Goal: Use online tool/utility: Use online tool/utility

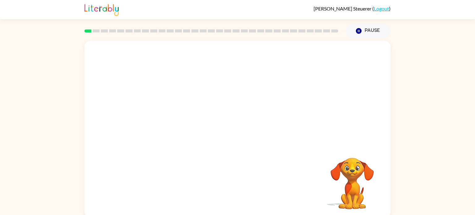
click at [248, 55] on video "Your browser must support playing .mp4 files to use Literably. Please try using…" at bounding box center [237, 93] width 306 height 104
click at [242, 129] on icon "button" at bounding box center [237, 132] width 11 height 11
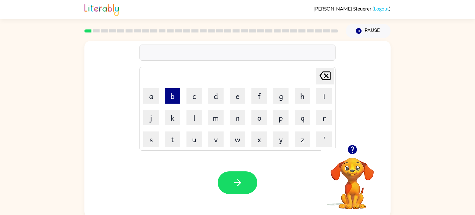
click at [170, 95] on button "b" at bounding box center [172, 95] width 15 height 15
type button "b"
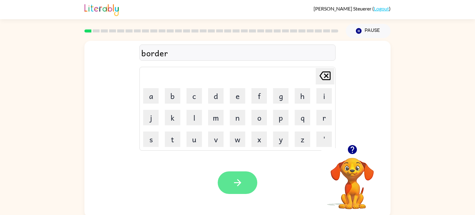
click at [249, 184] on button "button" at bounding box center [238, 182] width 40 height 23
click at [239, 185] on icon "button" at bounding box center [237, 182] width 11 height 11
click at [237, 178] on icon "button" at bounding box center [237, 182] width 11 height 11
click at [279, 74] on td "Delete Delete last character input" at bounding box center [237, 76] width 194 height 17
click at [247, 189] on button "button" at bounding box center [238, 182] width 40 height 23
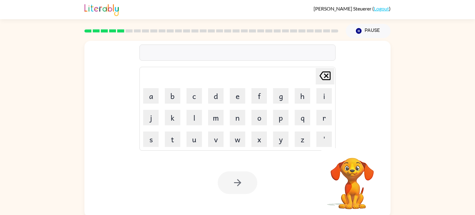
click at [233, 150] on div "Your browser must support playing .mp4 files to use Literably. Please try using…" at bounding box center [237, 183] width 306 height 70
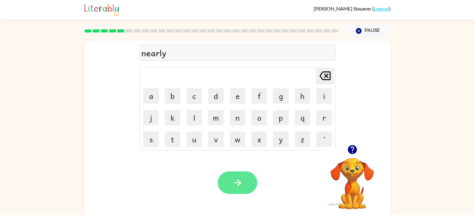
click at [240, 189] on button "button" at bounding box center [238, 182] width 40 height 23
click at [252, 189] on button "button" at bounding box center [238, 182] width 40 height 23
click at [229, 186] on button "button" at bounding box center [238, 182] width 40 height 23
click at [237, 175] on button "button" at bounding box center [238, 182] width 40 height 23
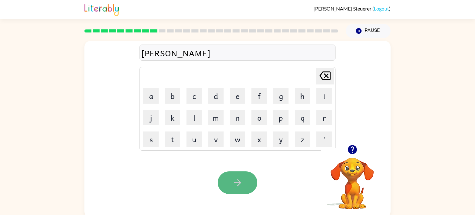
click at [246, 178] on button "button" at bounding box center [238, 182] width 40 height 23
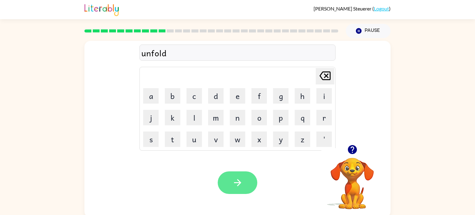
click at [239, 193] on button "button" at bounding box center [238, 182] width 40 height 23
click at [239, 184] on icon "button" at bounding box center [237, 182] width 7 height 7
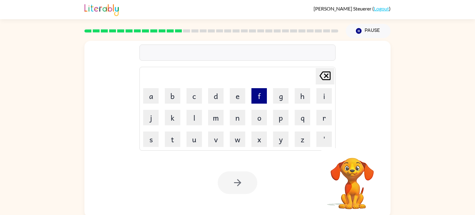
click at [254, 96] on button "f" at bounding box center [258, 95] width 15 height 15
type button "f"
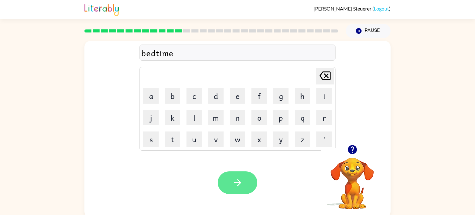
click at [243, 173] on button "button" at bounding box center [238, 182] width 40 height 23
click at [239, 180] on icon "button" at bounding box center [237, 182] width 7 height 7
click at [239, 189] on button "button" at bounding box center [238, 182] width 40 height 23
click at [238, 188] on button "button" at bounding box center [238, 182] width 40 height 23
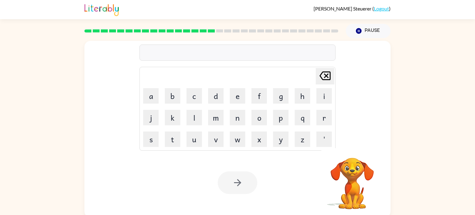
click at [236, 130] on td "w" at bounding box center [237, 139] width 21 height 21
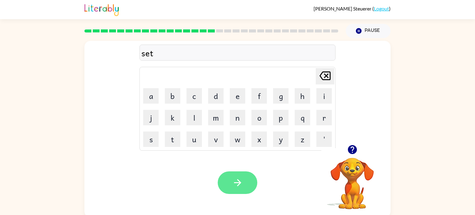
click at [238, 179] on icon "button" at bounding box center [237, 182] width 11 height 11
click at [251, 183] on button "button" at bounding box center [238, 182] width 40 height 23
click at [241, 182] on icon "button" at bounding box center [237, 182] width 11 height 11
click at [232, 179] on icon "button" at bounding box center [237, 182] width 11 height 11
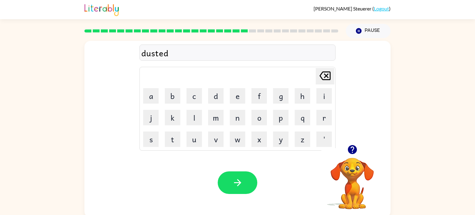
click at [230, 160] on div "Your browser must support playing .mp4 files to use Literably. Please try using…" at bounding box center [237, 183] width 306 height 70
click at [230, 172] on button "button" at bounding box center [238, 182] width 40 height 23
click at [239, 173] on button "button" at bounding box center [238, 182] width 40 height 23
click at [243, 189] on button "button" at bounding box center [238, 182] width 40 height 23
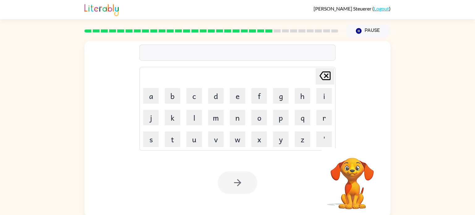
click at [244, 156] on div "Your browser must support playing .mp4 files to use Literably. Please try using…" at bounding box center [237, 183] width 306 height 70
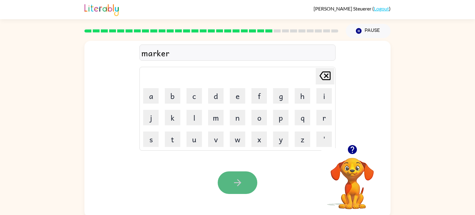
click at [246, 180] on button "button" at bounding box center [238, 182] width 40 height 23
click at [226, 177] on button "button" at bounding box center [238, 182] width 40 height 23
click at [250, 192] on button "button" at bounding box center [238, 182] width 40 height 23
click at [232, 190] on button "button" at bounding box center [238, 182] width 40 height 23
click at [237, 176] on button "button" at bounding box center [238, 182] width 40 height 23
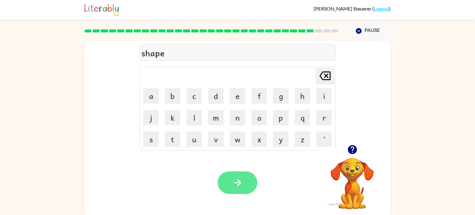
click at [239, 178] on icon "button" at bounding box center [237, 182] width 11 height 11
click at [235, 185] on icon "button" at bounding box center [237, 182] width 11 height 11
click at [244, 175] on button "button" at bounding box center [238, 182] width 40 height 23
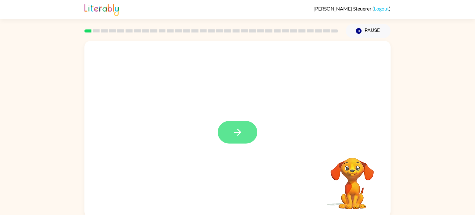
click at [245, 130] on button "button" at bounding box center [238, 132] width 40 height 23
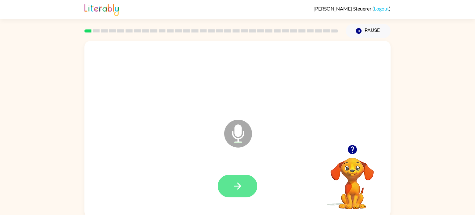
click at [245, 180] on button "button" at bounding box center [238, 186] width 40 height 23
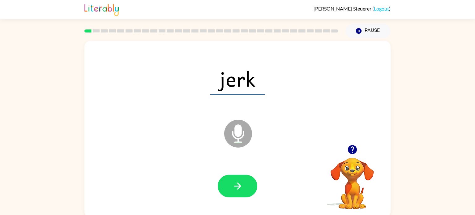
click at [250, 175] on div at bounding box center [238, 186] width 40 height 23
click at [247, 179] on button "button" at bounding box center [238, 186] width 40 height 23
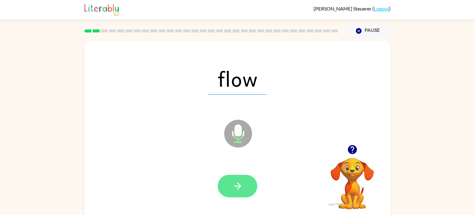
click at [241, 184] on icon "button" at bounding box center [237, 185] width 11 height 11
click at [243, 184] on button "button" at bounding box center [238, 186] width 40 height 23
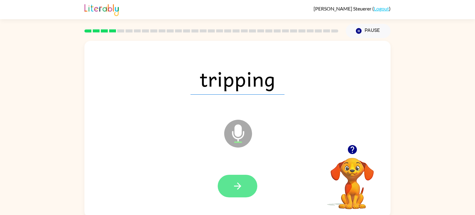
click at [243, 186] on button "button" at bounding box center [238, 186] width 40 height 23
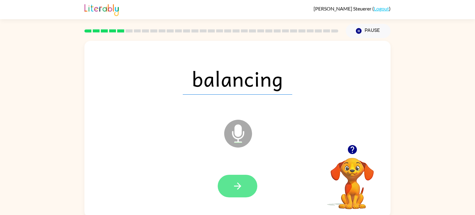
click at [242, 185] on icon "button" at bounding box center [237, 185] width 11 height 11
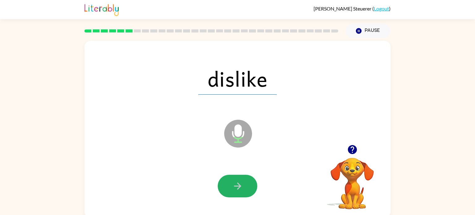
click at [240, 183] on icon "button" at bounding box center [237, 185] width 11 height 11
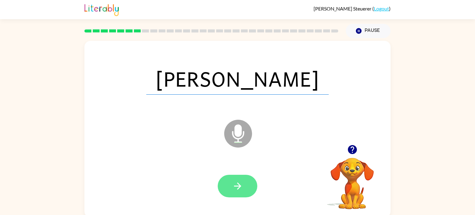
click at [241, 182] on icon "button" at bounding box center [237, 185] width 11 height 11
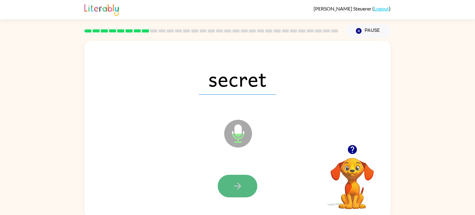
click at [239, 180] on icon "button" at bounding box center [237, 185] width 11 height 11
click at [243, 187] on button "button" at bounding box center [238, 186] width 40 height 23
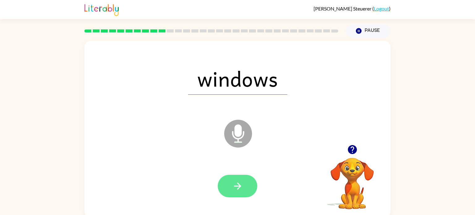
click at [241, 184] on icon "button" at bounding box center [237, 185] width 11 height 11
click at [239, 188] on icon "button" at bounding box center [237, 185] width 11 height 11
click at [249, 186] on button "button" at bounding box center [238, 186] width 40 height 23
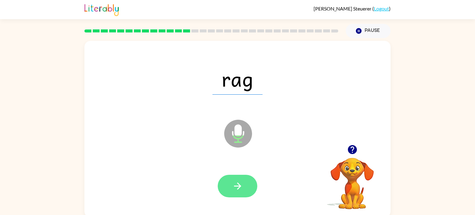
click at [243, 183] on icon "button" at bounding box center [237, 185] width 11 height 11
click at [246, 182] on button "button" at bounding box center [238, 186] width 40 height 23
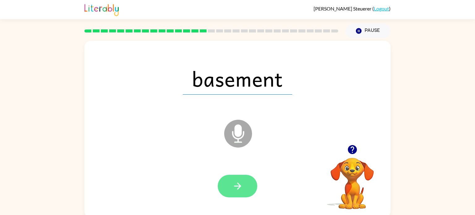
click at [235, 185] on icon "button" at bounding box center [237, 185] width 11 height 11
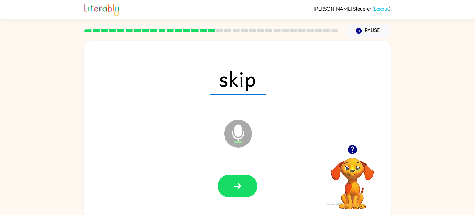
click at [236, 184] on icon "button" at bounding box center [237, 185] width 11 height 11
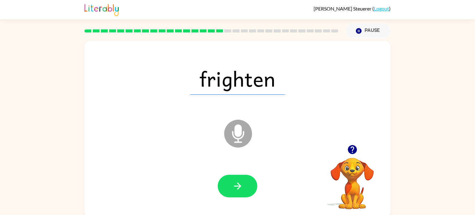
click at [236, 184] on icon "button" at bounding box center [237, 185] width 11 height 11
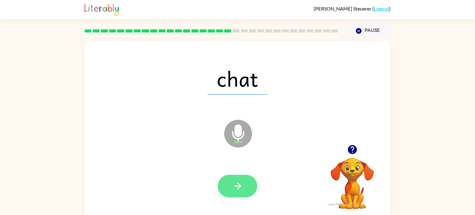
click at [236, 186] on icon "button" at bounding box center [237, 185] width 7 height 7
click at [236, 186] on icon "button" at bounding box center [237, 185] width 11 height 11
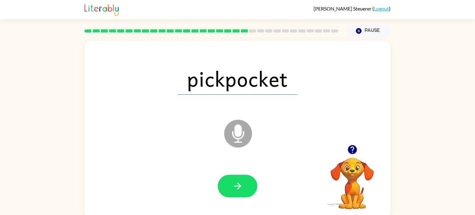
click at [236, 186] on icon "button" at bounding box center [237, 185] width 11 height 11
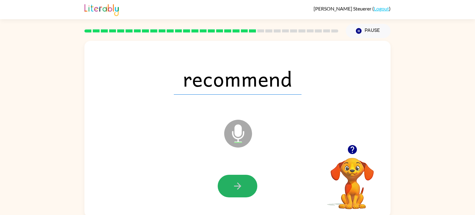
click at [236, 186] on icon "button" at bounding box center [237, 185] width 11 height 11
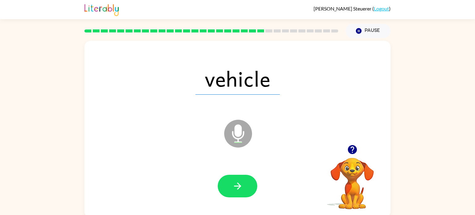
click at [236, 186] on icon "button" at bounding box center [237, 185] width 7 height 7
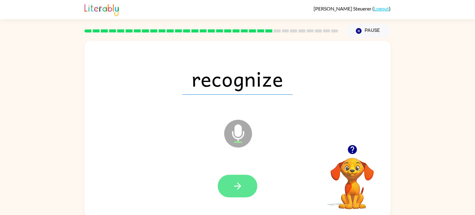
click at [236, 186] on icon "button" at bounding box center [237, 185] width 11 height 11
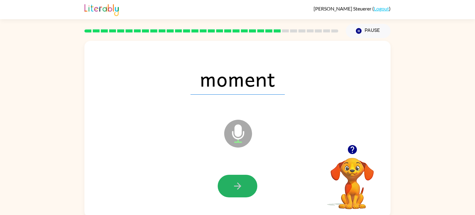
click at [236, 186] on icon "button" at bounding box center [237, 185] width 11 height 11
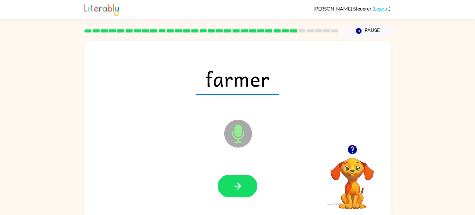
click at [236, 186] on icon "button" at bounding box center [237, 185] width 11 height 11
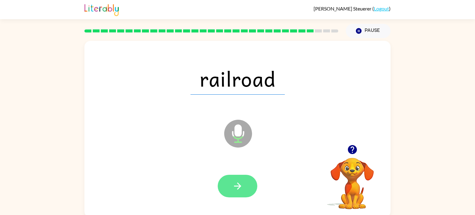
click at [237, 187] on icon "button" at bounding box center [237, 185] width 11 height 11
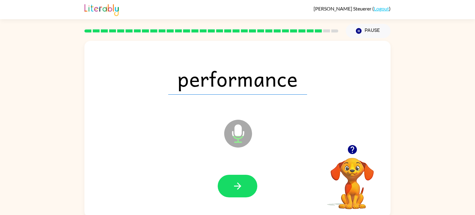
click at [237, 187] on icon "button" at bounding box center [237, 185] width 11 height 11
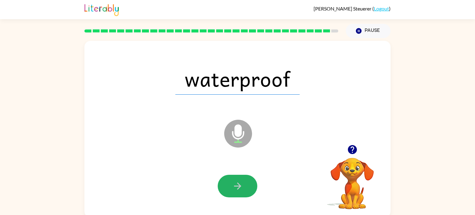
click at [237, 187] on icon "button" at bounding box center [237, 185] width 11 height 11
